Goal: Use online tool/utility: Utilize a website feature to perform a specific function

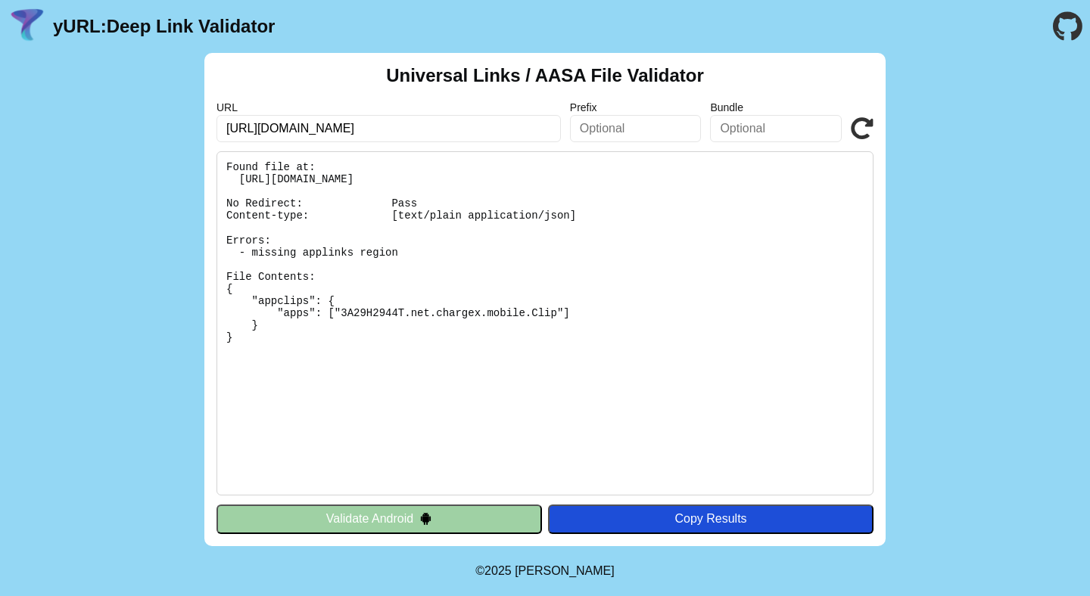
click at [477, 524] on button "Validate Android" at bounding box center [378, 519] width 325 height 29
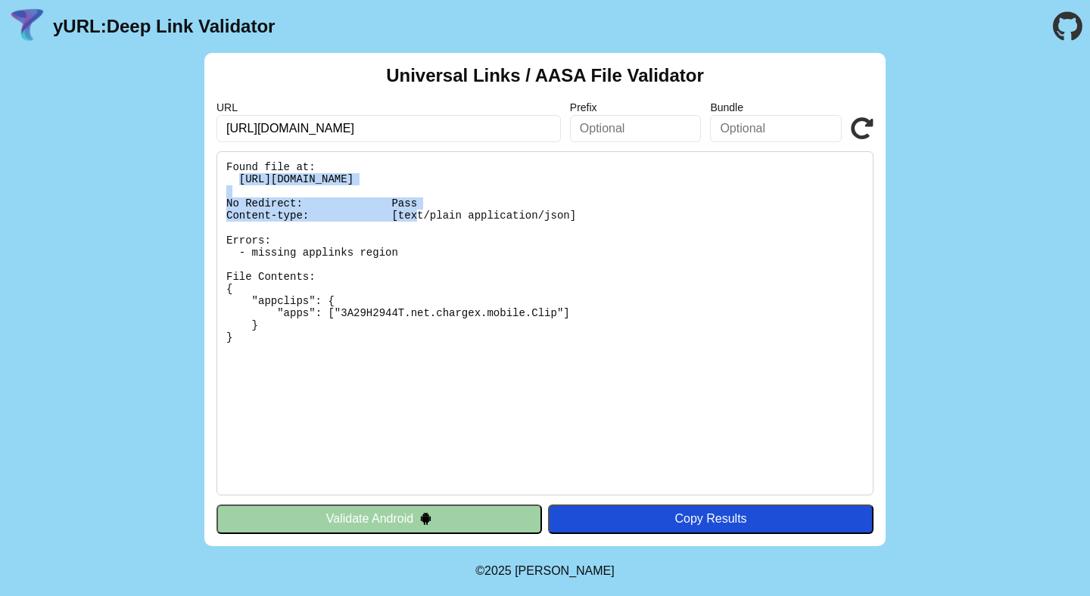
drag, startPoint x: 663, startPoint y: 178, endPoint x: 240, endPoint y: 183, distance: 423.1
click at [240, 183] on pre "Found file at: https://billing.chargex.net/.well-known/apple-app-site-associati…" at bounding box center [544, 323] width 657 height 344
copy pre "[URL][DOMAIN_NAME]"
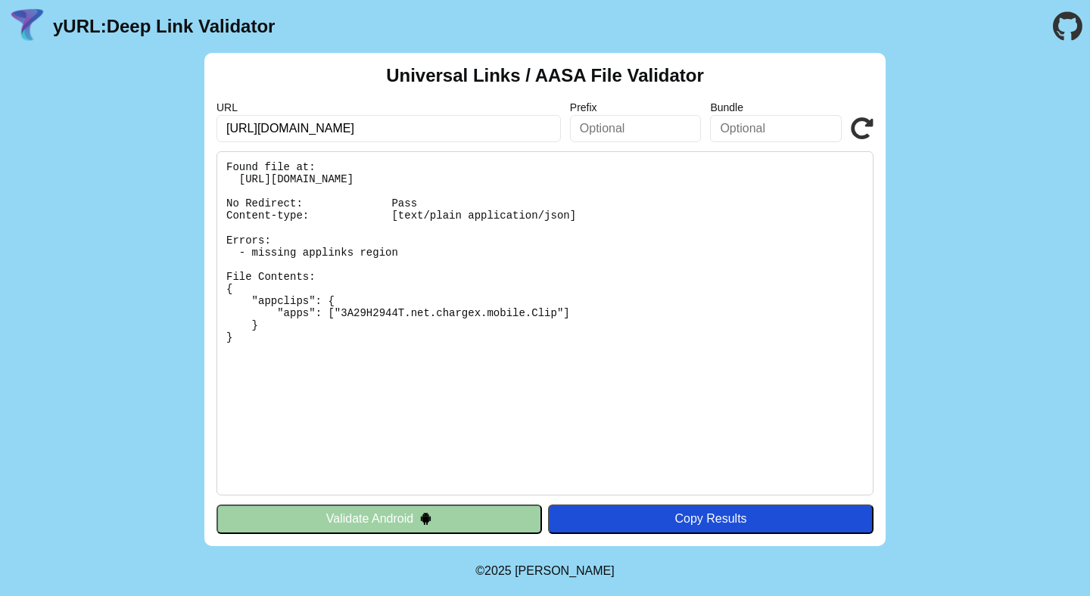
click at [404, 132] on input "https://billing.chargex.net/" at bounding box center [388, 128] width 344 height 27
paste input ".well-known/apple-app-site-association"
type input "[URL][DOMAIN_NAME]"
click button "Validate" at bounding box center [0, 0] width 0 height 0
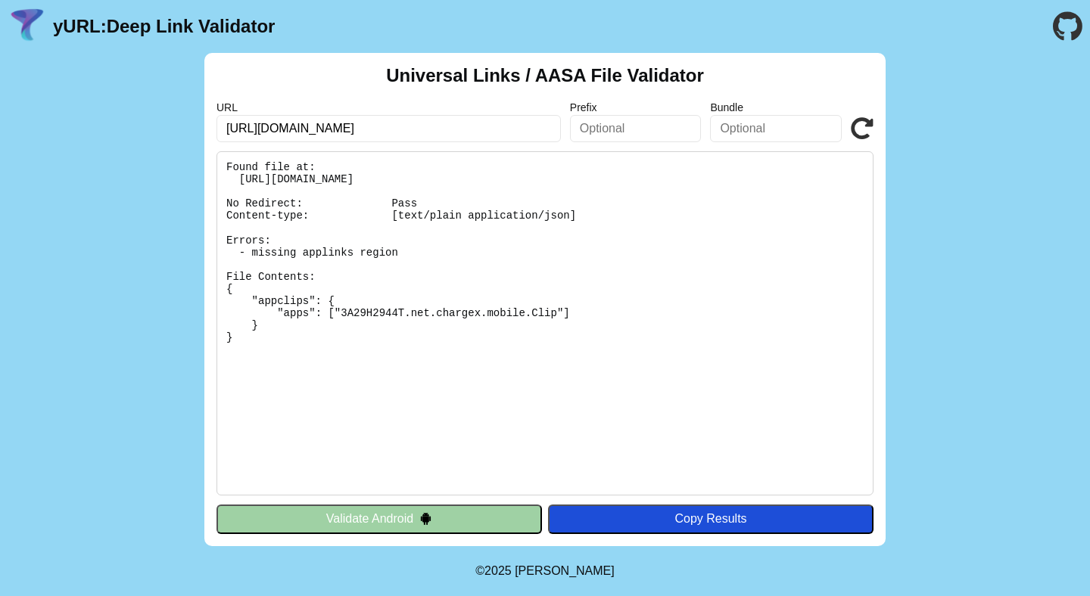
click at [439, 523] on button "Validate Android" at bounding box center [378, 519] width 325 height 29
click at [655, 516] on div "Copy Results" at bounding box center [710, 519] width 310 height 14
drag, startPoint x: 589, startPoint y: 215, endPoint x: 204, endPoint y: 221, distance: 385.3
click at [204, 221] on div "Universal Links / AASA File Validator URL https://billing.chargex.net/.well-kno…" at bounding box center [545, 299] width 1090 height 493
copy pre "Content-type: [text/plain application/json]"
